Goal: Information Seeking & Learning: Learn about a topic

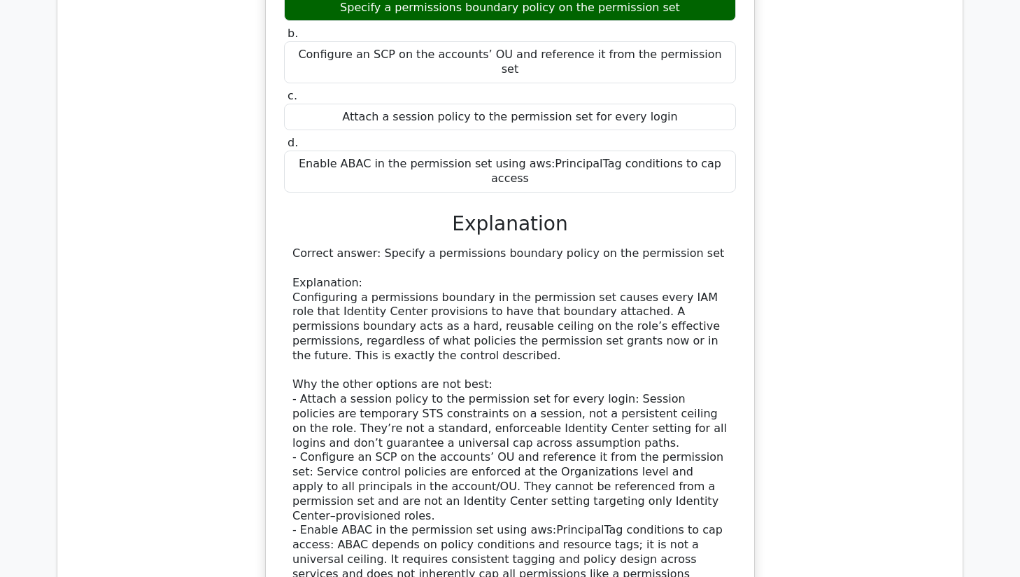
scroll to position [1271, 0]
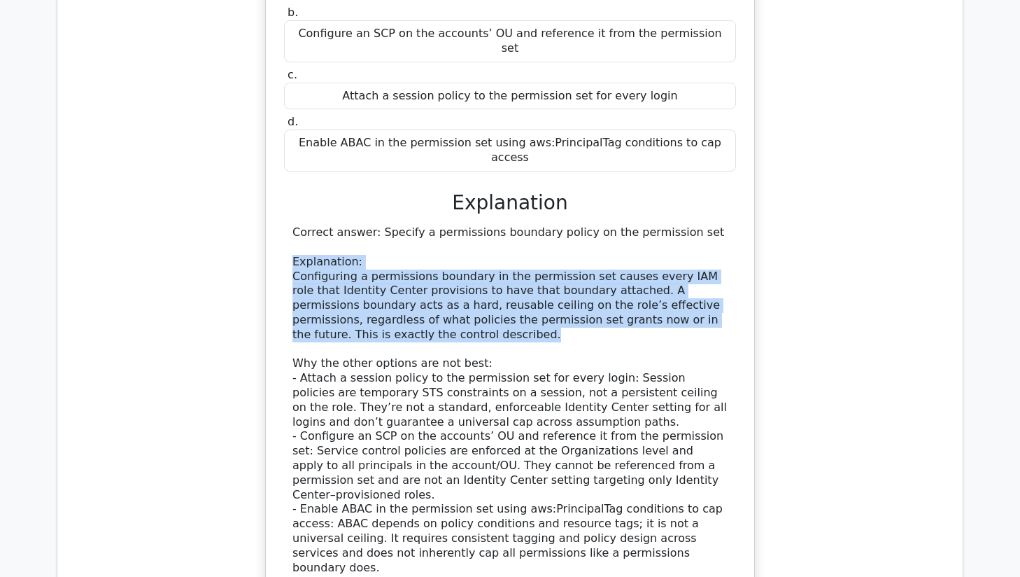
drag, startPoint x: 292, startPoint y: 179, endPoint x: 361, endPoint y: 255, distance: 103.0
click at [361, 255] on div "Correct answer: Specify a permissions boundary policy on the permission set Exp…" at bounding box center [510, 399] width 435 height 349
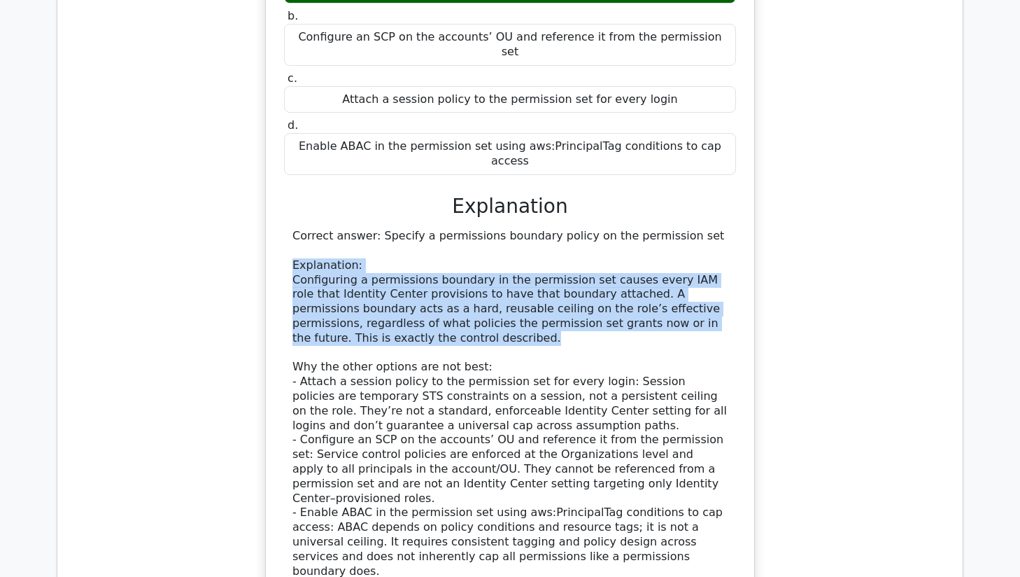
copy div "Explanation: Configuring a permissions boundary in the permission set causes ev…"
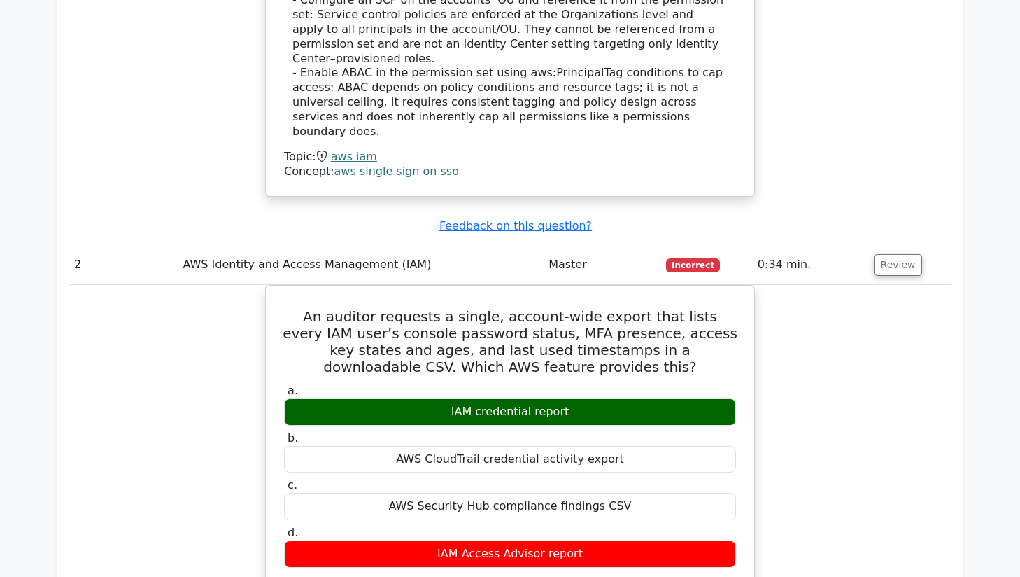
scroll to position [1687, 0]
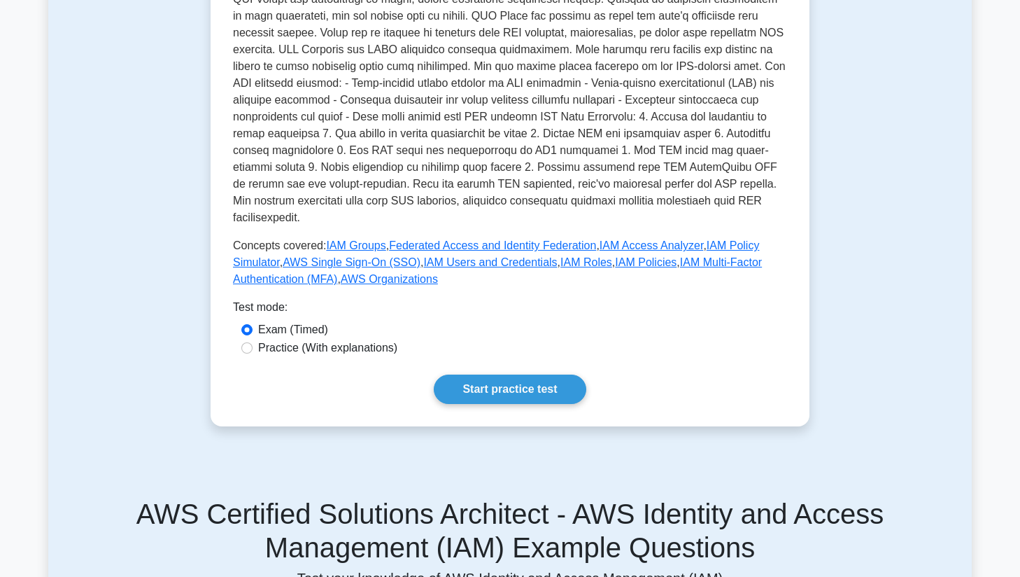
scroll to position [427, 0]
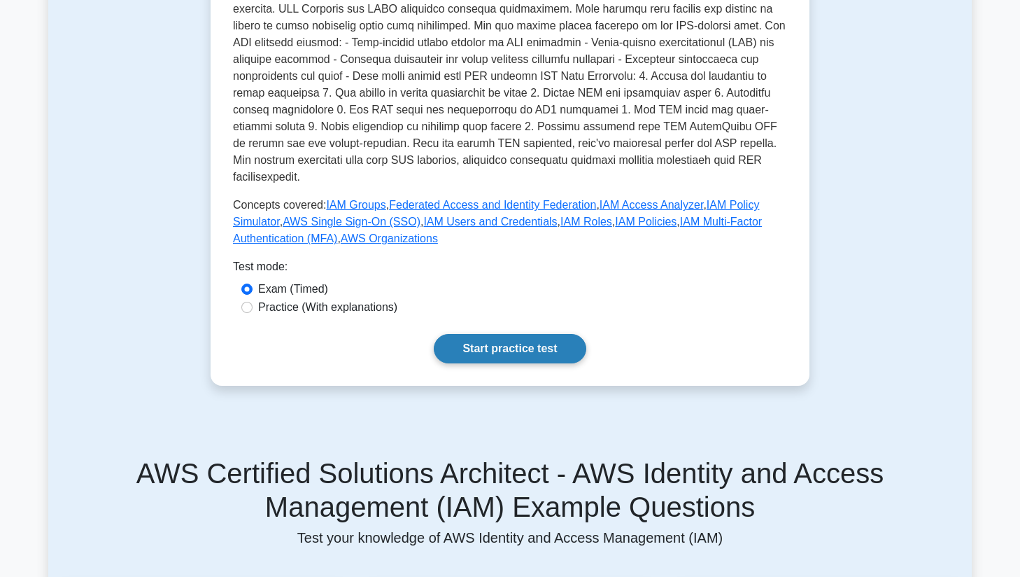
click at [512, 334] on link "Start practice test" at bounding box center [510, 348] width 152 height 29
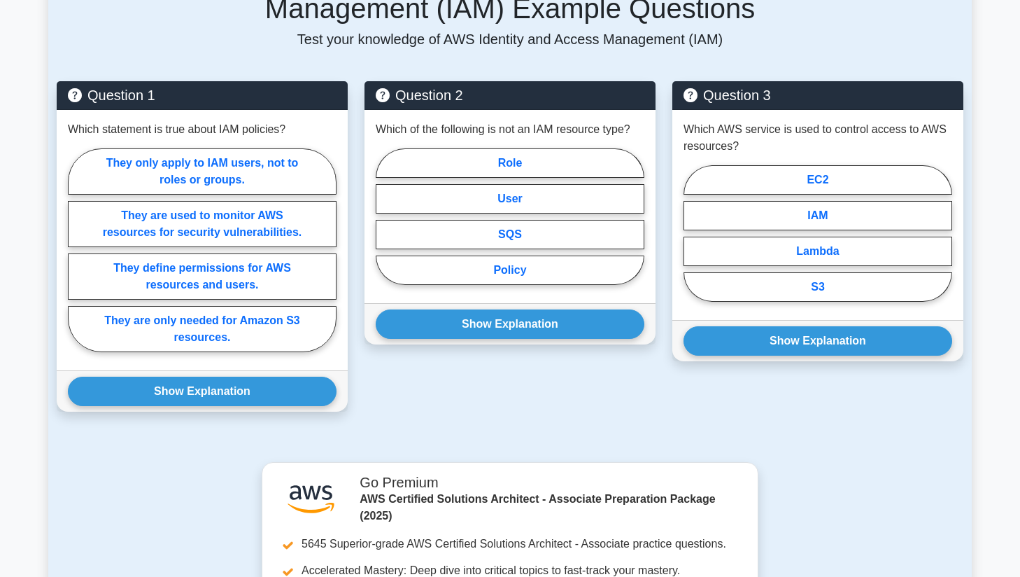
scroll to position [928, 0]
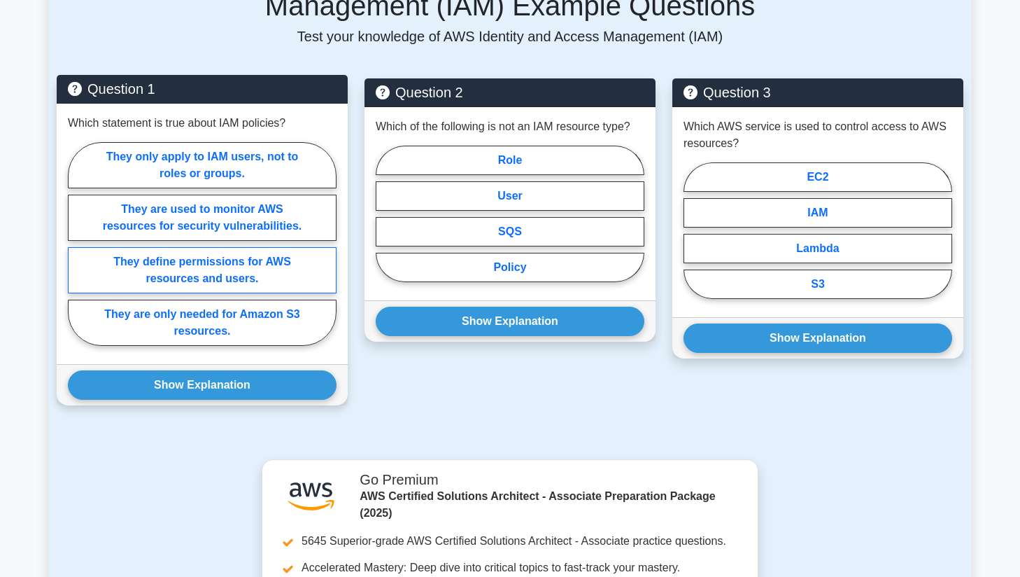
click at [264, 250] on label "They define permissions for AWS resources and users." at bounding box center [202, 270] width 269 height 46
click at [77, 250] on input "They define permissions for AWS resources and users." at bounding box center [72, 248] width 9 height 9
radio input "true"
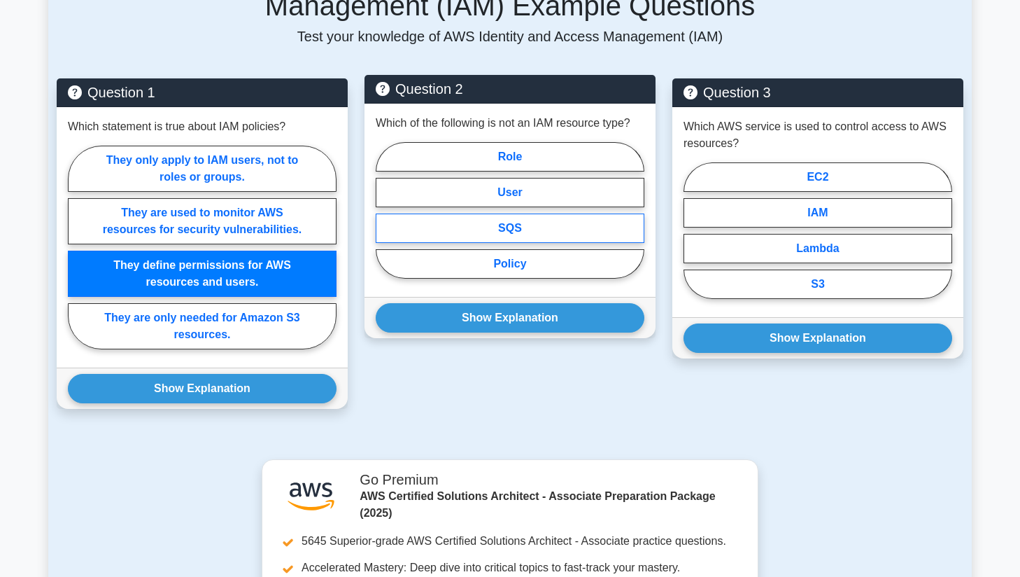
click at [523, 213] on label "SQS" at bounding box center [510, 227] width 269 height 29
click at [385, 210] on input "SQS" at bounding box center [380, 214] width 9 height 9
radio input "true"
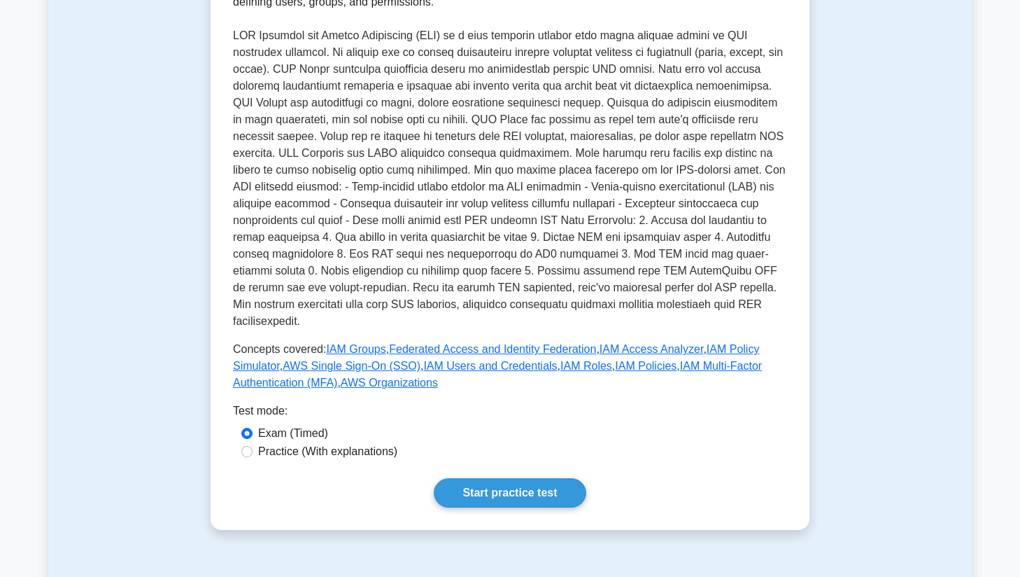
scroll to position [400, 0]
